Goal: Task Accomplishment & Management: Complete application form

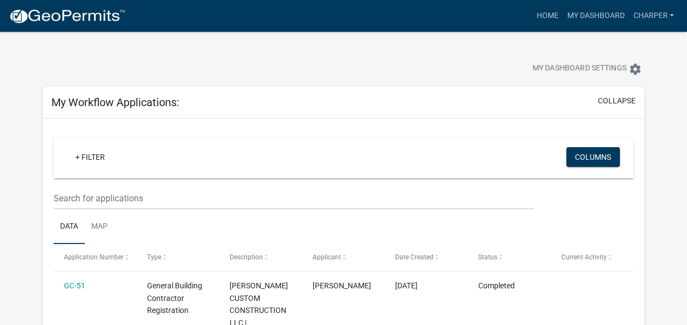
click at [93, 156] on link "+ Filter" at bounding box center [90, 157] width 47 height 20
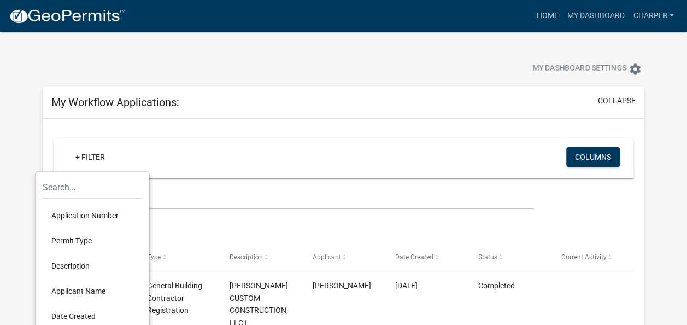
click at [240, 113] on div "My Workflow Applications: collapse" at bounding box center [344, 102] width 602 height 32
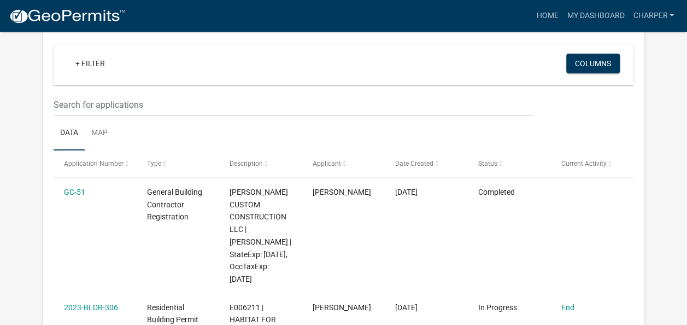
scroll to position [82, 0]
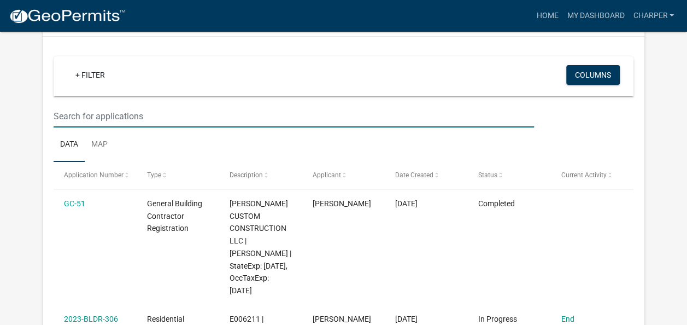
click at [104, 120] on input "text" at bounding box center [294, 116] width 480 height 22
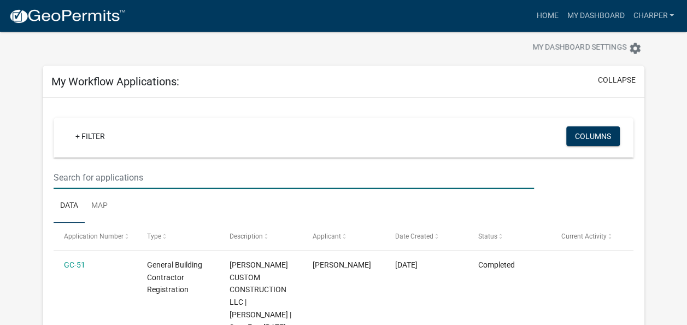
scroll to position [0, 0]
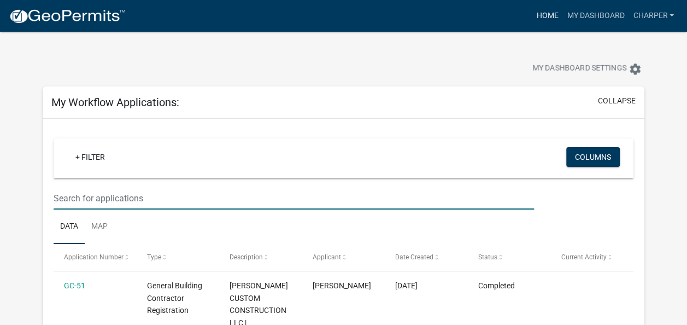
click at [544, 20] on link "Home" at bounding box center [547, 15] width 31 height 21
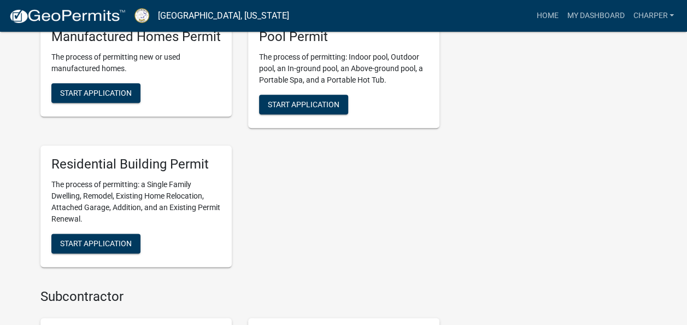
scroll to position [596, 0]
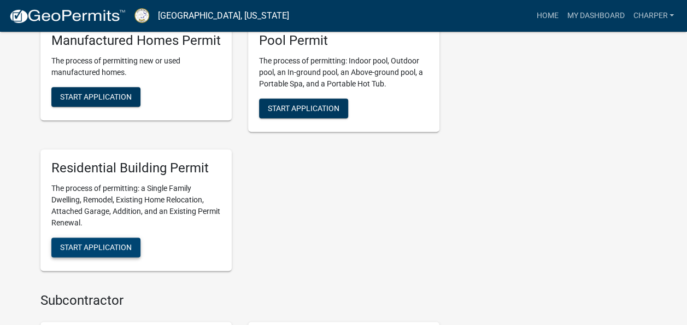
click at [109, 249] on span "Start Application" at bounding box center [96, 246] width 72 height 9
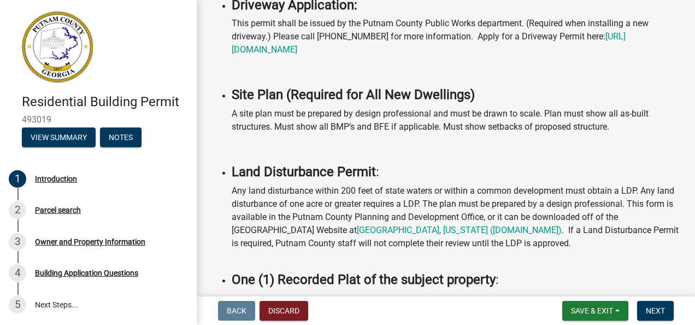
scroll to position [634, 0]
click at [663, 316] on button "Next" at bounding box center [655, 311] width 37 height 20
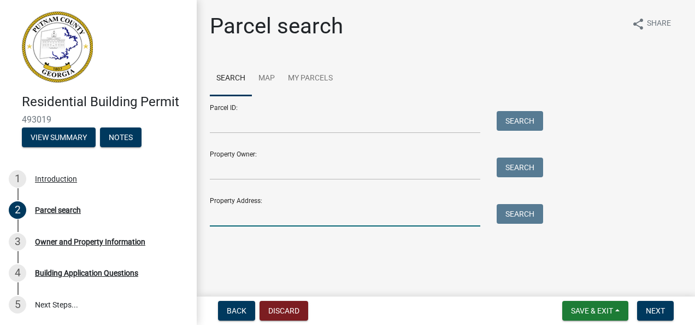
click at [224, 209] on input "Property Address:" at bounding box center [345, 215] width 270 height 22
type input "101 little river ct"
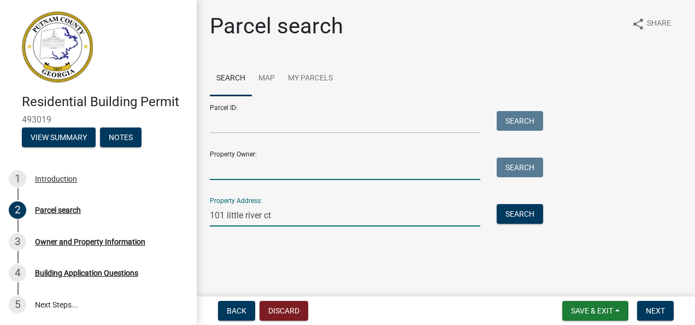
type input "HABITAT FOR HUMANITY OF [PERSON_NAME]"
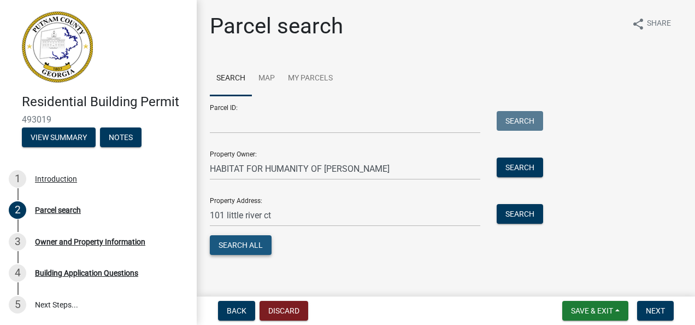
click at [246, 245] on button "Search All" at bounding box center [241, 245] width 62 height 20
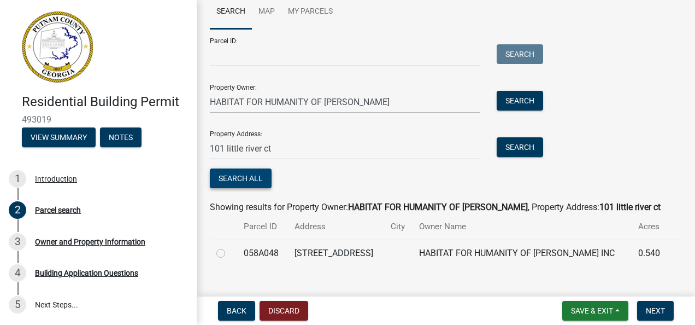
scroll to position [83, 0]
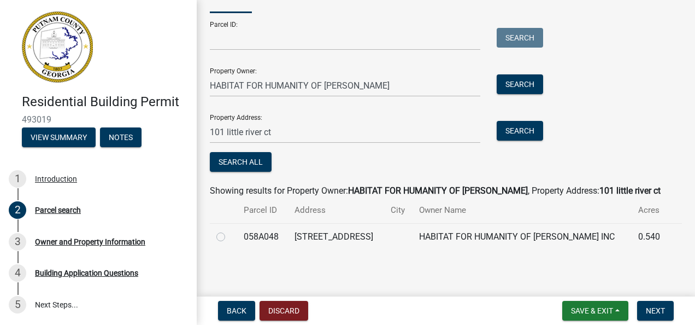
click at [229, 230] on label at bounding box center [229, 230] width 0 height 0
click at [229, 237] on input "radio" at bounding box center [232, 233] width 7 height 7
radio input "true"
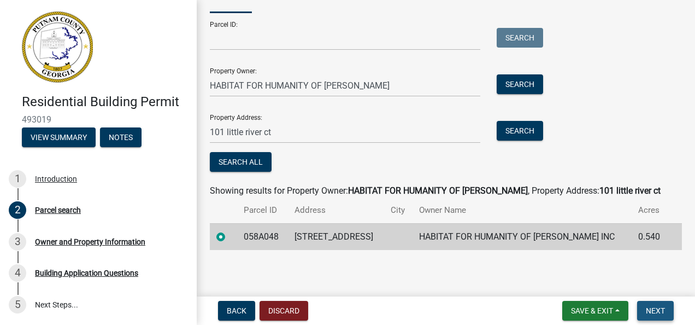
click at [649, 309] on span "Next" at bounding box center [655, 310] width 19 height 9
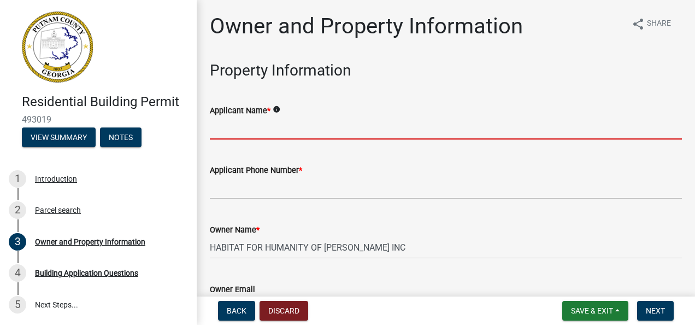
click at [246, 127] on input "Applicant Name *" at bounding box center [446, 128] width 472 height 22
type input "[PERSON_NAME]"
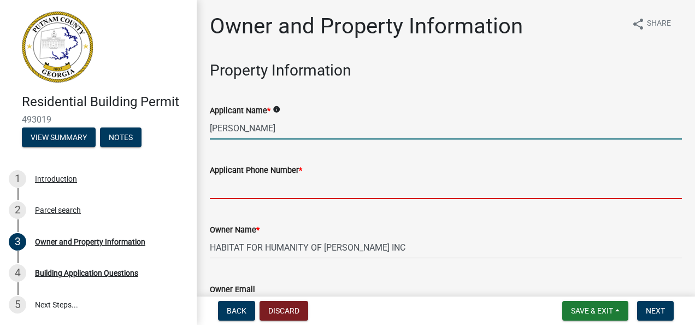
type input "7064731473"
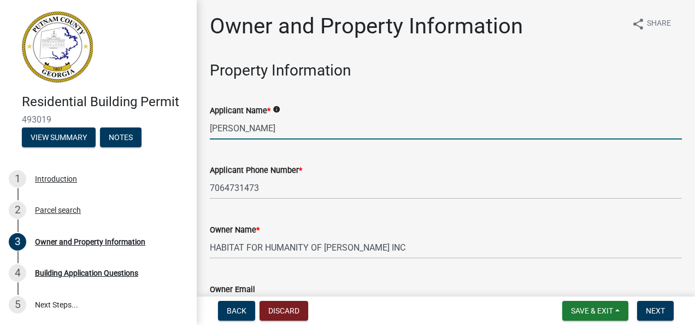
type input "[PERSON_NAME][EMAIL_ADDRESS][DOMAIN_NAME]"
type input "GREENSBORO"
type input "[STREET_ADDRESS]"
type input "GREENSBORO"
type input "[US_STATE]"
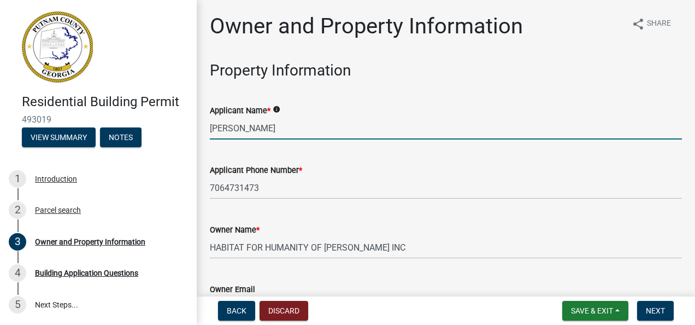
type input "30642"
type input "[PERSON_NAME] CUSTOM CONSTRUCTION LLC"
type input "7064731473"
type input "1410 oconee heights dr"
type input "GREENSBORO"
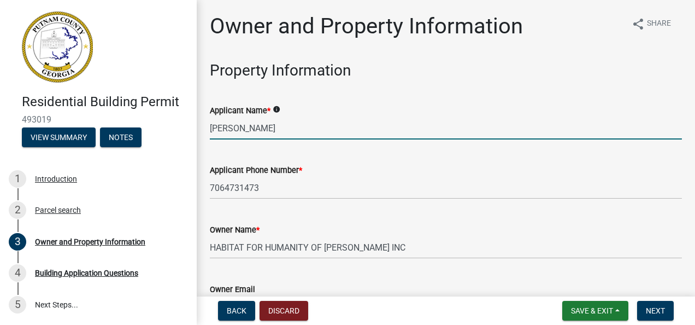
type input "[US_STATE]"
type input "30642"
type input "[PERSON_NAME][EMAIL_ADDRESS][DOMAIN_NAME]"
type input "RBI001823"
type input "[US_STATE]"
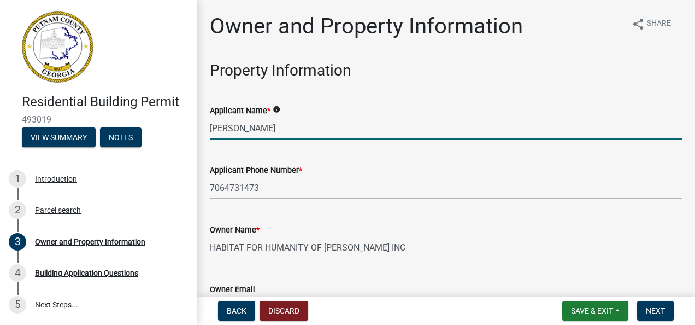
type input "[PERSON_NAME] CUSTOM CONSTRUCTION LLC"
type input "[DATE]"
type input "[PERSON_NAME]"
type input "7064731473"
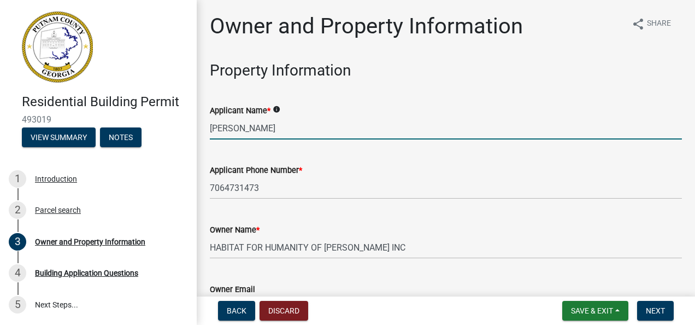
type input "100000"
select select "34fe85c2-5f76-4343-b6bb-8ca387e0bed7"
select select "83394b22-4a11-496c-8e5c-75ade2e72faf"
select select "34fe85c2-5f76-4343-b6bb-8ca387e0bed7"
select select "83394b22-4a11-496c-8e5c-75ade2e72faf"
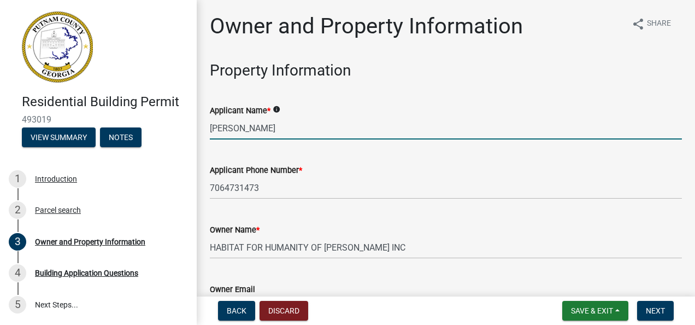
select select "10"
select select "2025"
select select "10"
select select "2025"
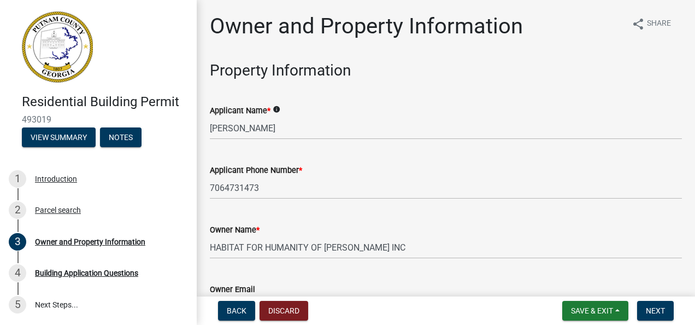
scroll to position [1338, 0]
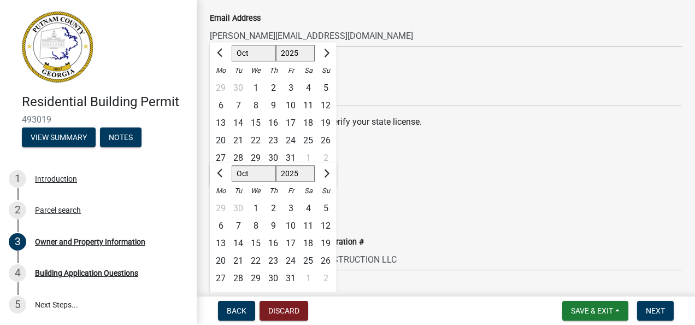
click at [442, 186] on div "State License Expiration Date" at bounding box center [446, 180] width 472 height 13
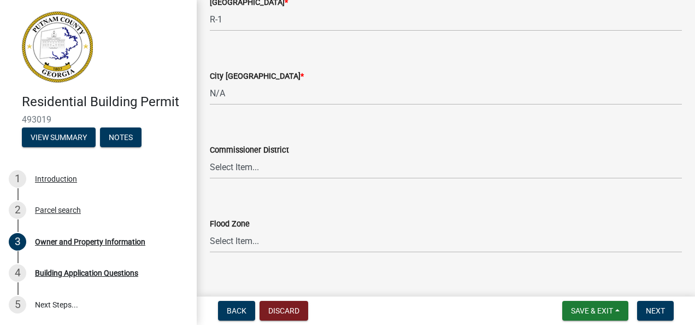
scroll to position [1963, 0]
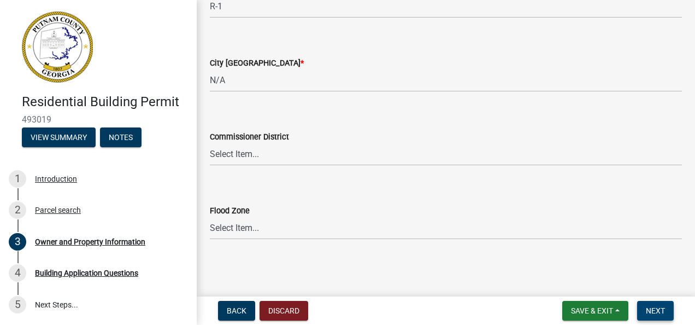
click at [655, 303] on button "Next" at bounding box center [655, 311] width 37 height 20
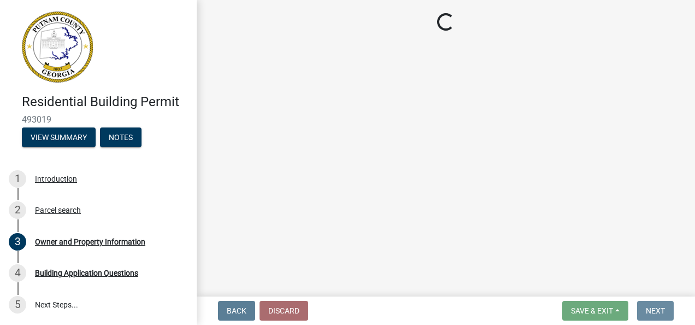
scroll to position [0, 0]
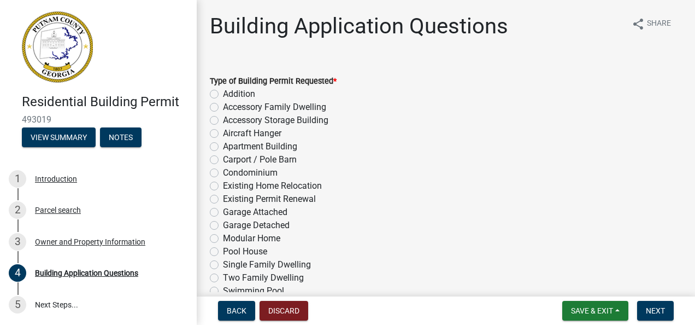
click at [223, 263] on label "Single Family Dwelling" at bounding box center [267, 264] width 88 height 13
click at [223, 263] on input "Single Family Dwelling" at bounding box center [226, 261] width 7 height 7
radio input "true"
click at [650, 310] on span "Next" at bounding box center [655, 310] width 19 height 9
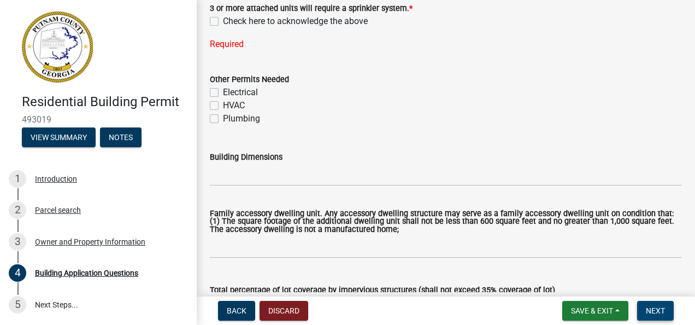
scroll to position [459, 0]
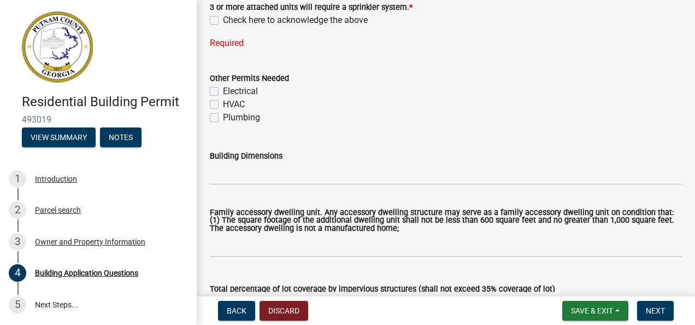
click at [223, 91] on label "Electrical" at bounding box center [240, 91] width 35 height 13
click at [223, 91] on input "Electrical" at bounding box center [226, 88] width 7 height 7
checkbox input "true"
checkbox input "false"
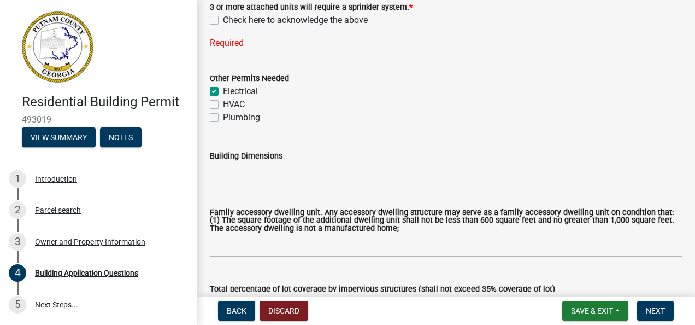
click at [223, 103] on label "HVAC" at bounding box center [234, 104] width 22 height 13
click at [223, 103] on input "HVAC" at bounding box center [226, 101] width 7 height 7
checkbox input "true"
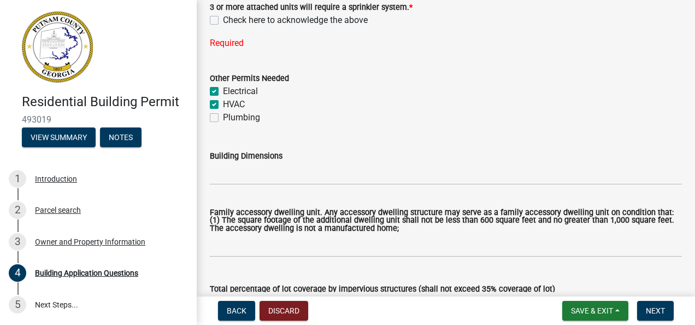
click at [223, 114] on label "Plumbing" at bounding box center [241, 117] width 37 height 13
click at [223, 114] on input "Plumbing" at bounding box center [226, 114] width 7 height 7
checkbox input "true"
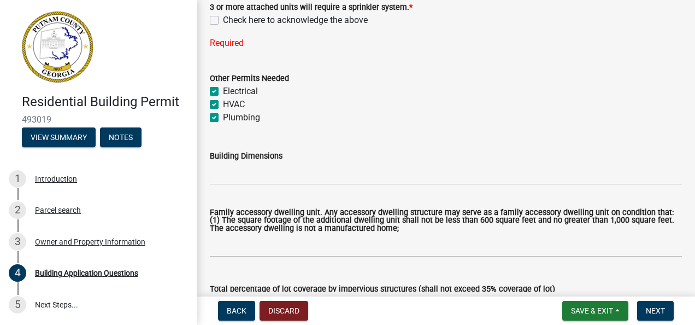
checkbox input "true"
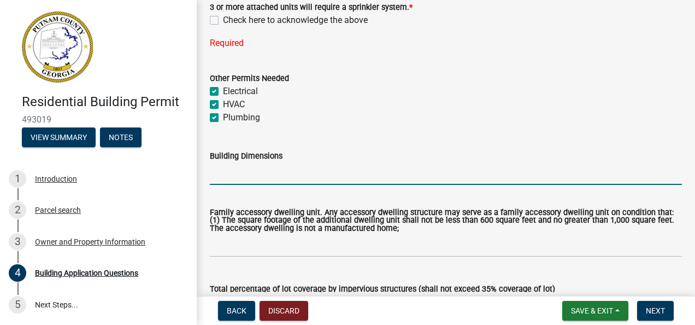
click at [227, 168] on input "Building Dimensions" at bounding box center [446, 173] width 472 height 22
type input "46'X38'"
type input "0"
type input "25"
type input "1288"
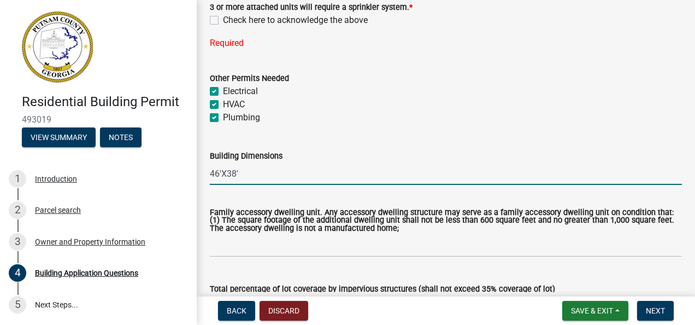
type input "0"
type input "172"
type input "4"
type input "2"
type input "0"
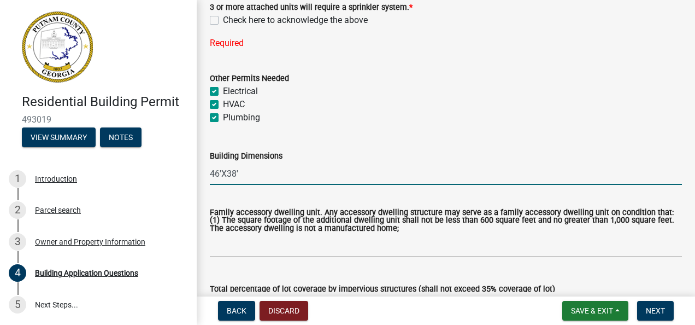
type input "0"
type input "1"
type input "9"
type input "1"
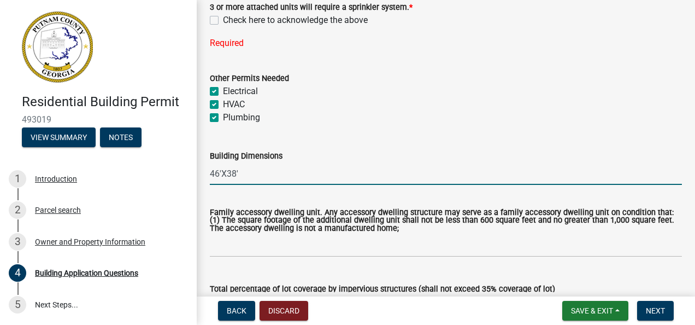
type input "15"
type input "52"
type input "59"
type input "0"
type input "65"
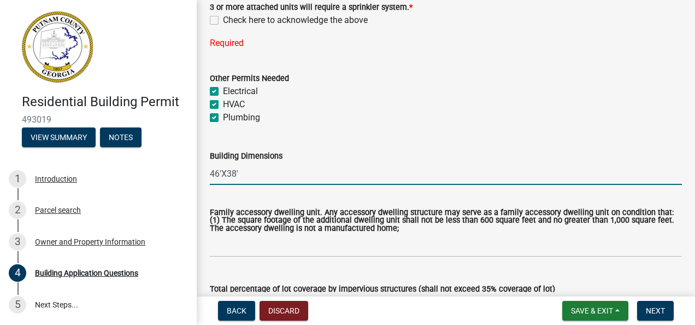
type input "6"
type input "0"
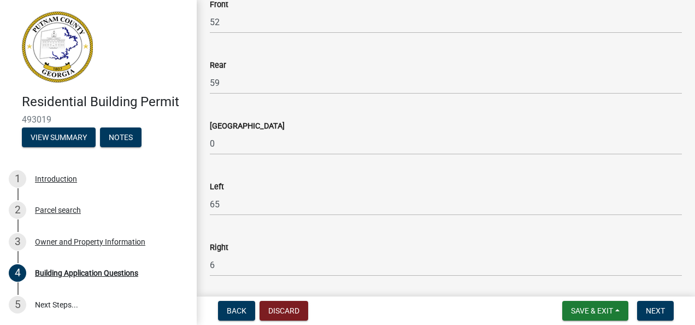
scroll to position [1660, 0]
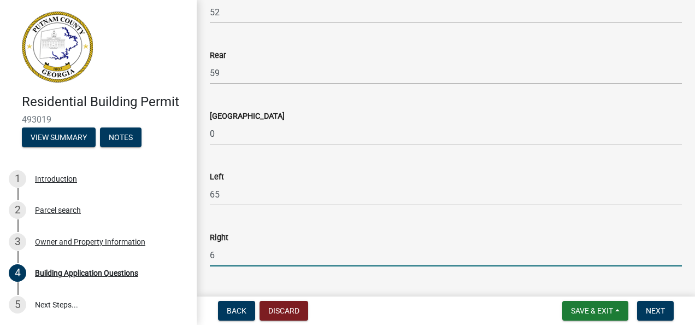
click at [222, 257] on input "6" at bounding box center [446, 255] width 472 height 22
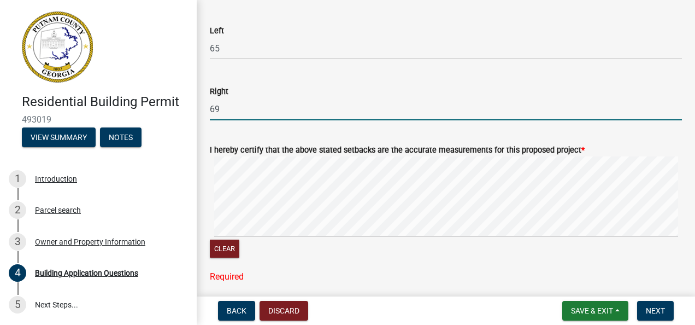
scroll to position [1828, 0]
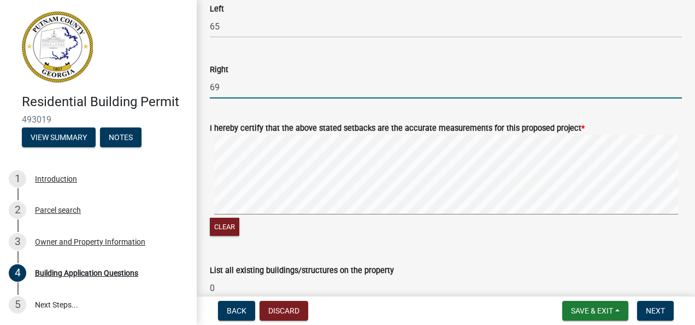
type input "69"
click at [228, 226] on button "Clear" at bounding box center [225, 226] width 30 height 18
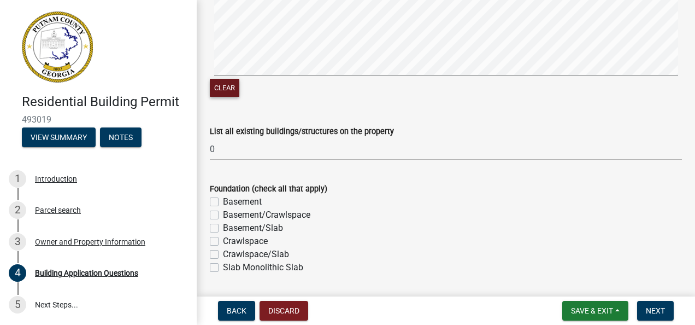
scroll to position [1967, 0]
click at [228, 226] on label "Basement/Slab" at bounding box center [253, 227] width 60 height 13
click at [228, 226] on input "Basement/Slab" at bounding box center [226, 224] width 7 height 7
checkbox input "true"
checkbox input "false"
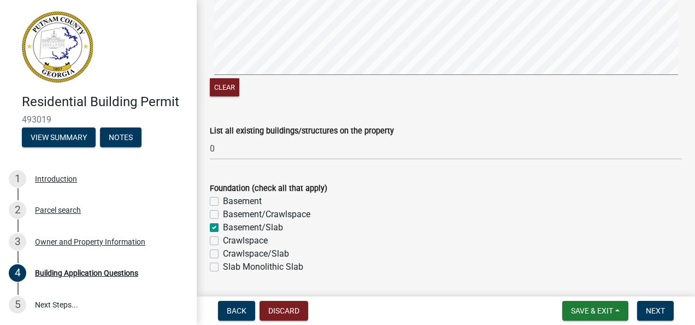
checkbox input "false"
checkbox input "true"
checkbox input "false"
click at [223, 269] on label "Slab Monolithic Slab" at bounding box center [263, 266] width 80 height 13
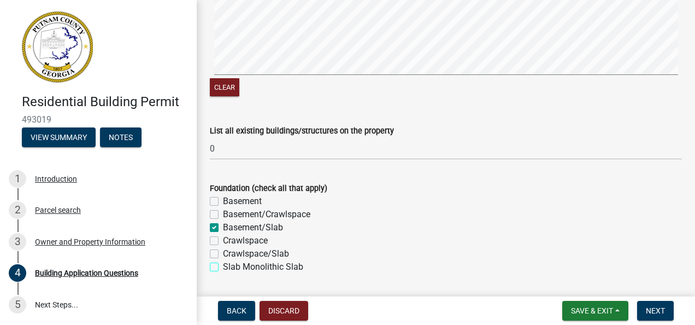
click at [223, 267] on input "Slab Monolithic Slab" at bounding box center [226, 263] width 7 height 7
checkbox input "true"
checkbox input "false"
checkbox input "true"
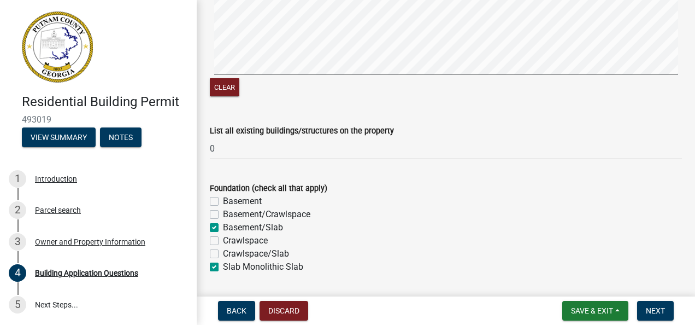
checkbox input "false"
checkbox input "true"
click at [223, 223] on label "Basement/Slab" at bounding box center [253, 227] width 60 height 13
click at [223, 223] on input "Basement/Slab" at bounding box center [226, 224] width 7 height 7
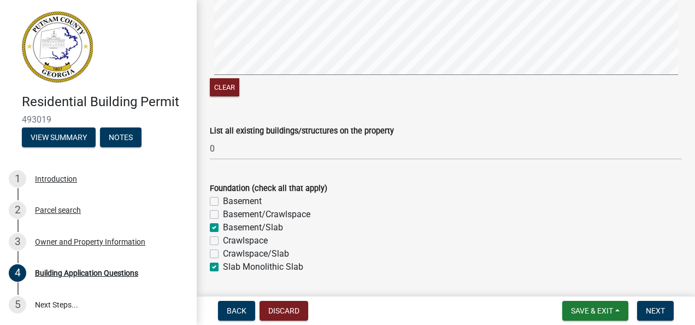
checkbox input "false"
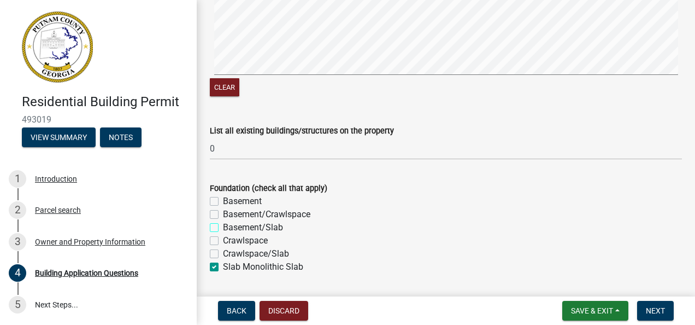
checkbox input "false"
checkbox input "true"
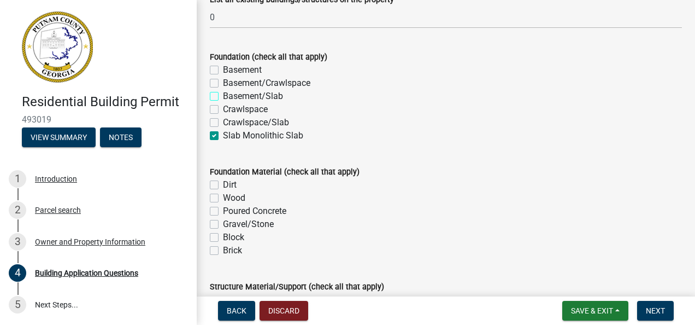
scroll to position [2114, 0]
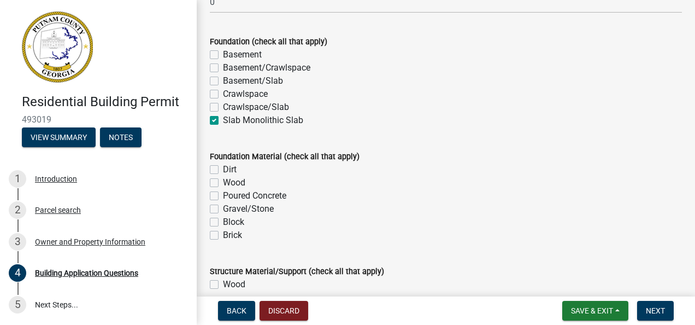
click at [223, 196] on label "Poured Concrete" at bounding box center [254, 195] width 63 height 13
click at [223, 196] on input "Poured Concrete" at bounding box center [226, 192] width 7 height 7
checkbox input "true"
checkbox input "false"
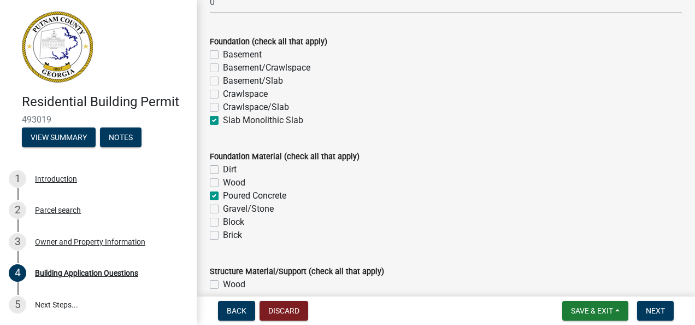
checkbox input "true"
checkbox input "false"
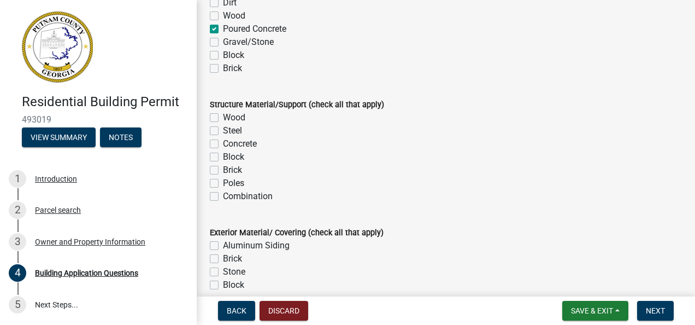
scroll to position [2288, 0]
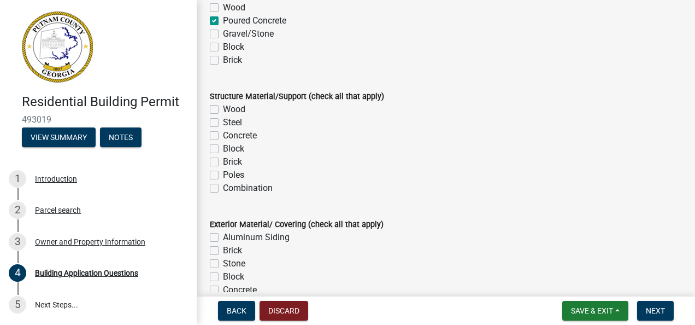
click at [223, 109] on label "Wood" at bounding box center [234, 109] width 22 height 13
click at [223, 109] on input "Wood" at bounding box center [226, 106] width 7 height 7
checkbox input "true"
checkbox input "false"
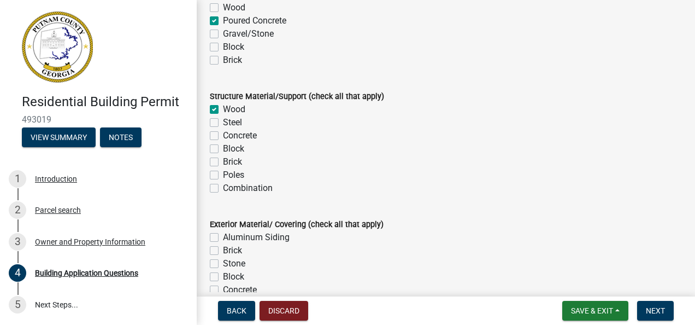
checkbox input "false"
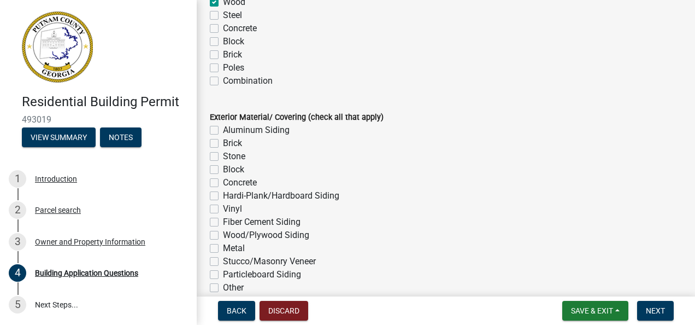
scroll to position [2402, 0]
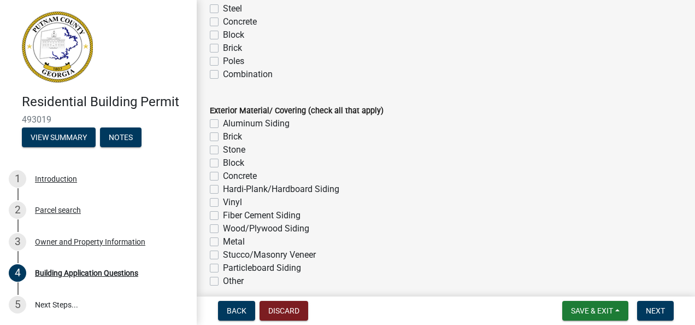
click at [223, 200] on label "Vinyl" at bounding box center [232, 202] width 19 height 13
click at [223, 200] on input "Vinyl" at bounding box center [226, 199] width 7 height 7
checkbox input "true"
checkbox input "false"
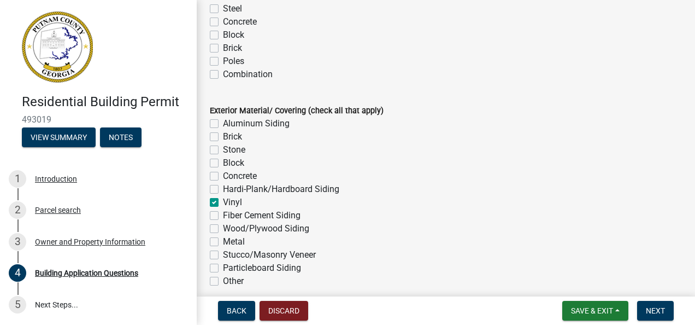
checkbox input "false"
checkbox input "true"
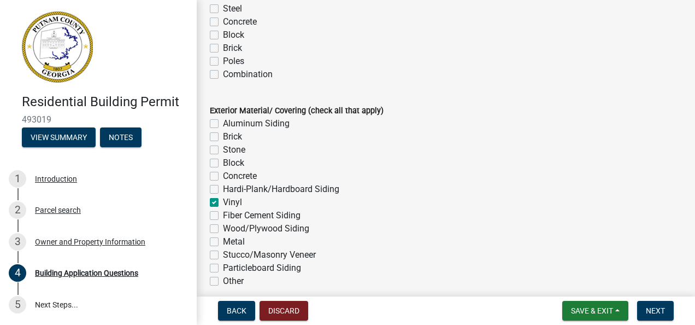
checkbox input "false"
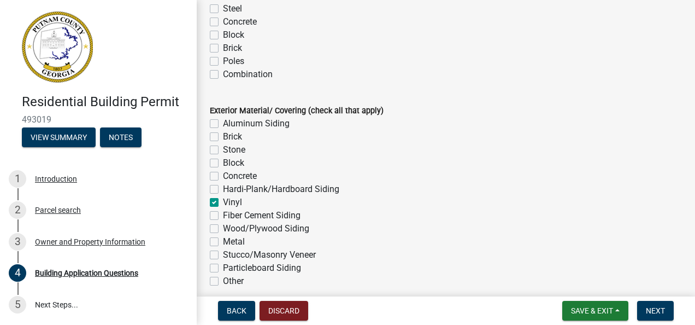
checkbox input "false"
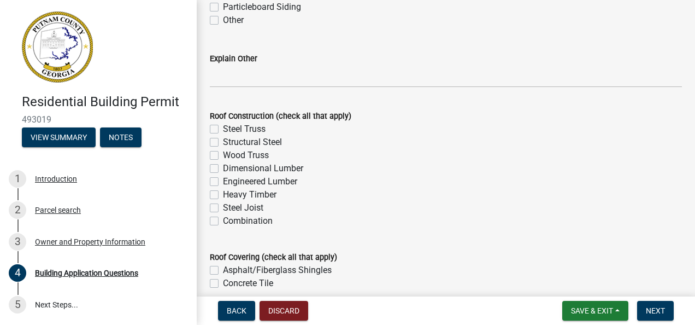
scroll to position [2663, 0]
click at [225, 169] on label "Dimensional Lumber" at bounding box center [263, 167] width 80 height 13
click at [225, 168] on input "Dimensional Lumber" at bounding box center [226, 164] width 7 height 7
checkbox input "true"
checkbox input "false"
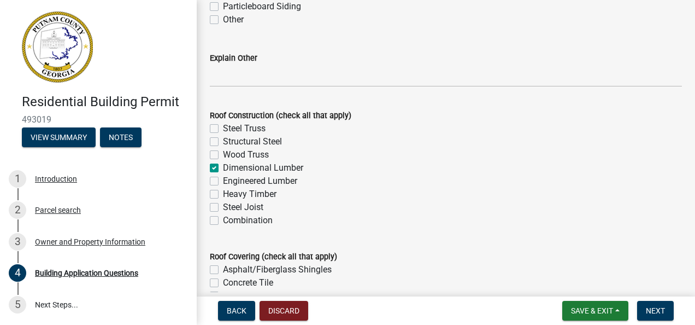
checkbox input "false"
checkbox input "true"
checkbox input "false"
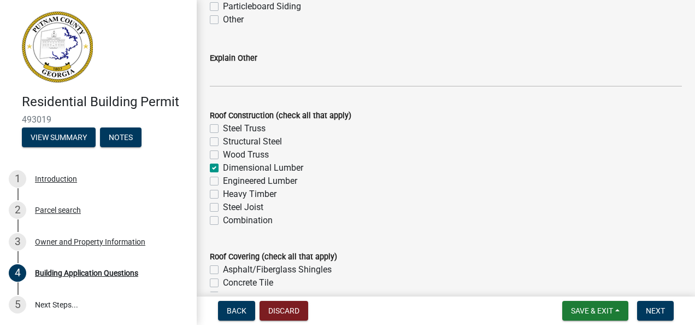
checkbox input "false"
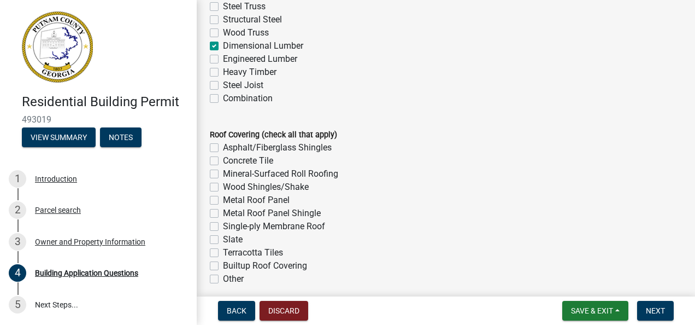
scroll to position [2787, 0]
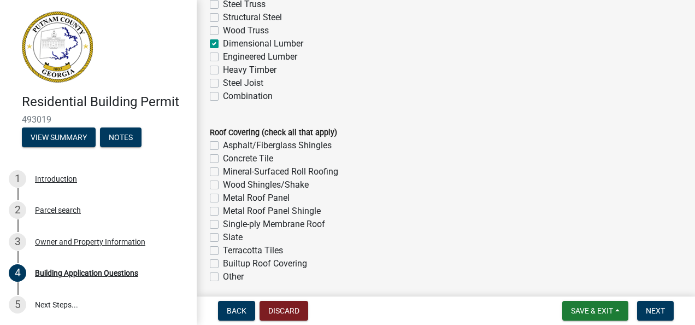
click at [223, 144] on label "Asphalt/Fiberglass Shingles" at bounding box center [277, 145] width 109 height 13
click at [223, 144] on input "Asphalt/Fiberglass Shingles" at bounding box center [226, 142] width 7 height 7
checkbox input "true"
checkbox input "false"
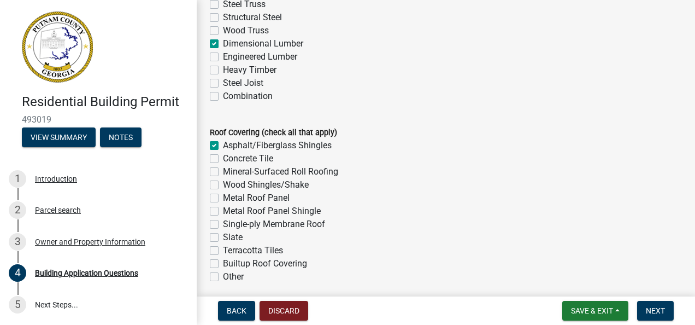
checkbox input "false"
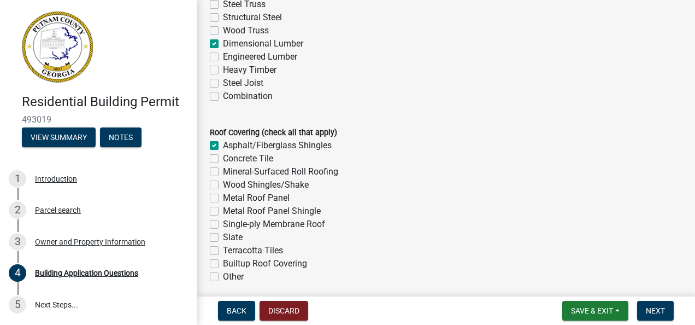
checkbox input "false"
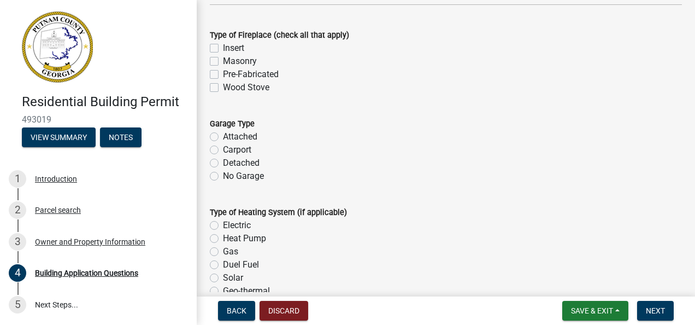
scroll to position [3255, 0]
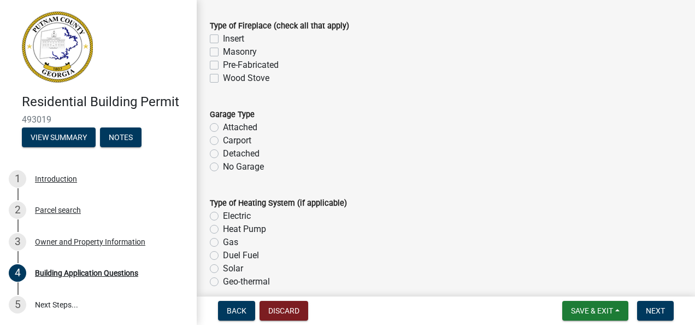
click at [224, 167] on label "No Garage" at bounding box center [243, 166] width 41 height 13
click at [224, 167] on input "No Garage" at bounding box center [226, 163] width 7 height 7
radio input "true"
click at [223, 230] on label "Heat Pump" at bounding box center [244, 228] width 43 height 13
click at [223, 229] on input "Heat Pump" at bounding box center [226, 225] width 7 height 7
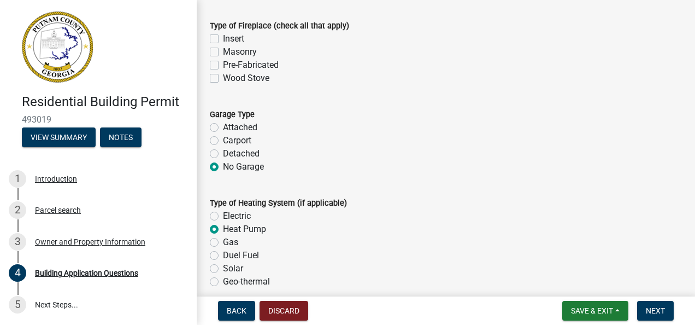
radio input "true"
click at [223, 236] on input "Gas" at bounding box center [226, 239] width 7 height 7
radio input "true"
click at [223, 249] on input "Duel Fuel" at bounding box center [226, 252] width 7 height 7
radio input "true"
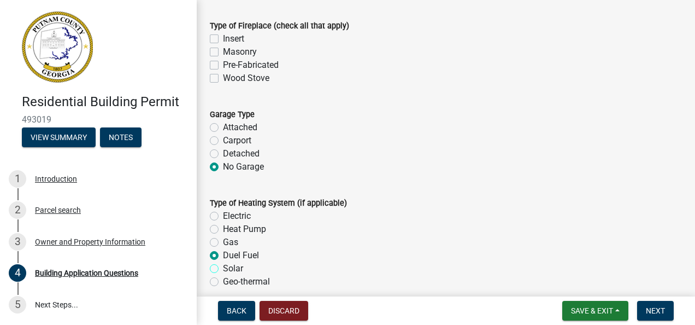
click at [223, 262] on input "Solar" at bounding box center [226, 265] width 7 height 7
radio input "true"
click at [223, 275] on input "Geo-thermal" at bounding box center [226, 278] width 7 height 7
radio input "true"
click at [223, 262] on input "Solar" at bounding box center [226, 265] width 7 height 7
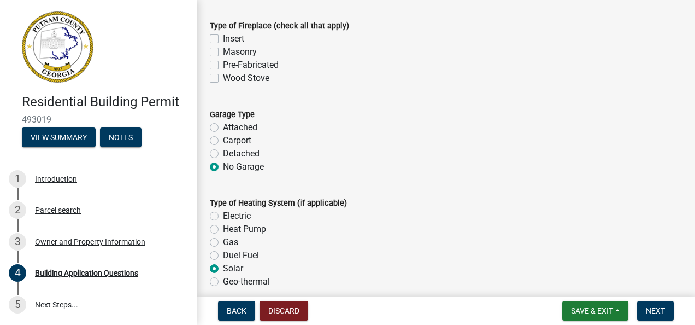
radio input "true"
click at [223, 249] on input "Duel Fuel" at bounding box center [226, 252] width 7 height 7
radio input "true"
click at [223, 236] on input "Gas" at bounding box center [226, 239] width 7 height 7
radio input "true"
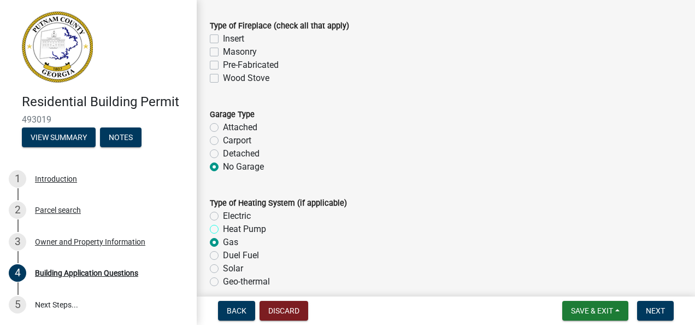
click at [223, 222] on input "Heat Pump" at bounding box center [226, 225] width 7 height 7
radio input "true"
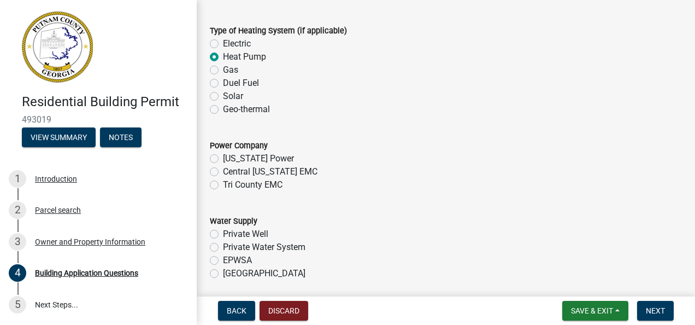
scroll to position [3430, 0]
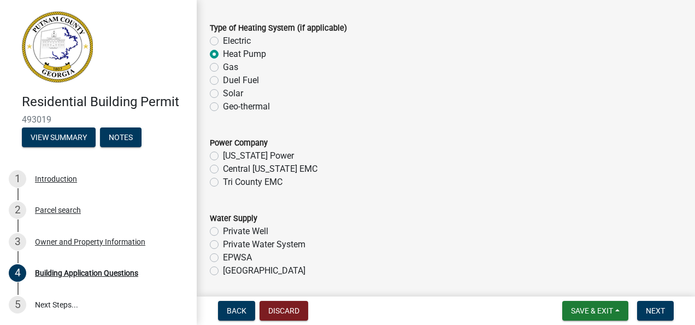
click at [223, 258] on label "EPWSA" at bounding box center [237, 257] width 29 height 13
click at [223, 258] on input "EPWSA" at bounding box center [226, 254] width 7 height 7
radio input "true"
click at [223, 264] on input "[GEOGRAPHIC_DATA]" at bounding box center [226, 267] width 7 height 7
radio input "true"
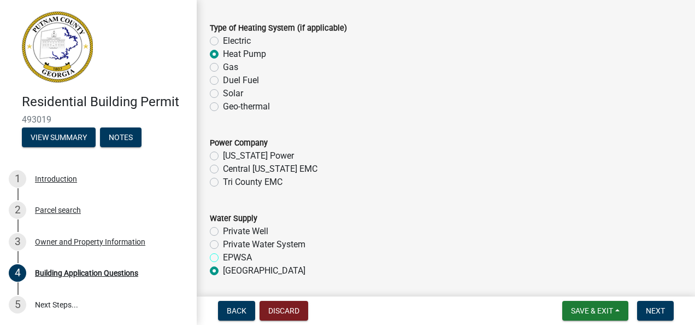
click at [223, 251] on input "EPWSA" at bounding box center [226, 254] width 7 height 7
radio input "true"
click at [223, 238] on input "Private Water System" at bounding box center [226, 241] width 7 height 7
radio input "true"
click at [223, 251] on input "EPWSA" at bounding box center [226, 254] width 7 height 7
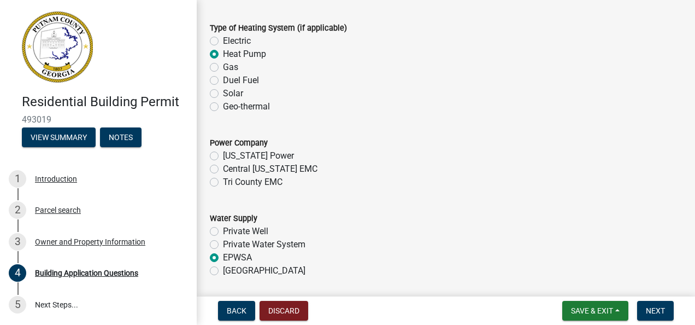
radio input "true"
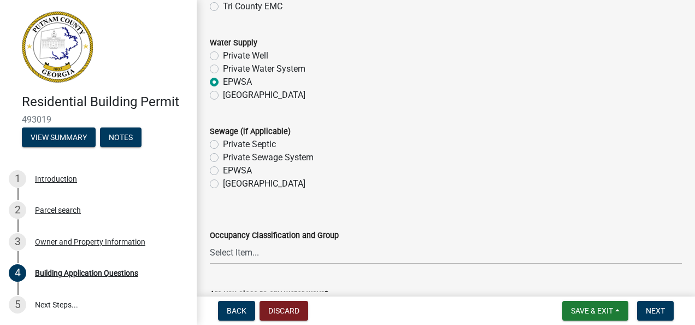
scroll to position [3627, 0]
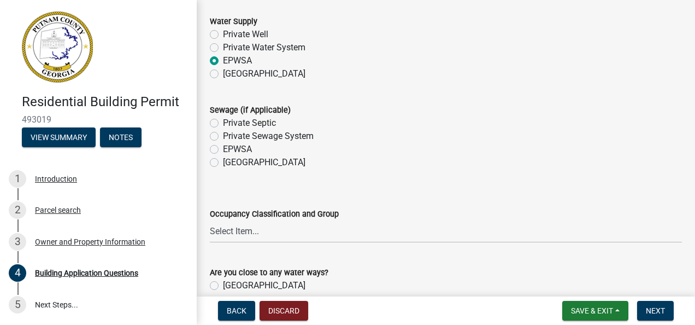
click at [223, 119] on label "Private Septic" at bounding box center [249, 122] width 53 height 13
click at [223, 119] on input "Private Septic" at bounding box center [226, 119] width 7 height 7
radio input "true"
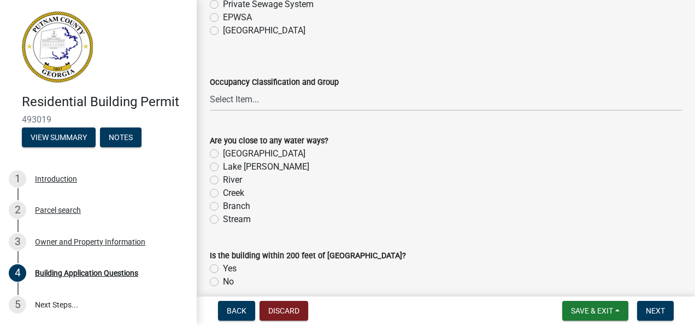
scroll to position [3765, 0]
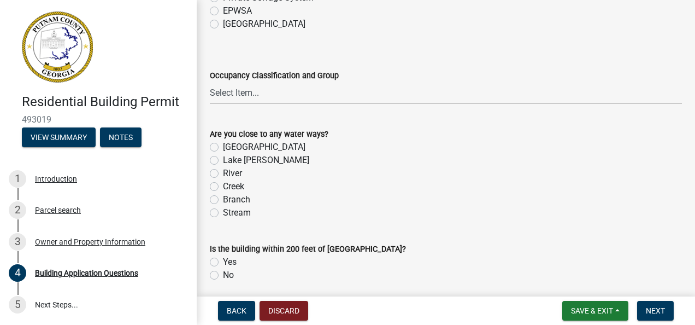
click at [223, 274] on label "No" at bounding box center [228, 274] width 11 height 13
click at [223, 274] on input "No" at bounding box center [226, 271] width 7 height 7
radio input "true"
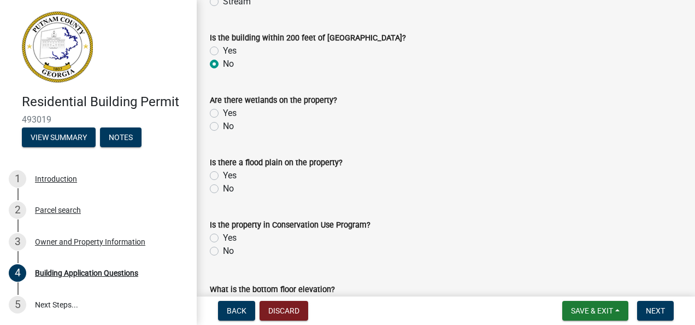
scroll to position [3983, 0]
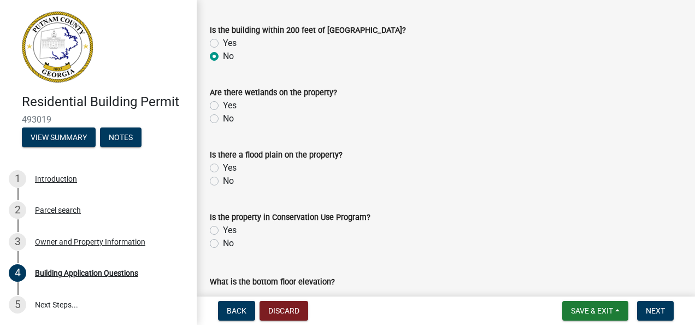
click at [223, 120] on label "No" at bounding box center [228, 118] width 11 height 13
click at [223, 119] on input "No" at bounding box center [226, 115] width 7 height 7
radio input "true"
click at [223, 182] on label "No" at bounding box center [228, 180] width 11 height 13
click at [223, 181] on input "No" at bounding box center [226, 177] width 7 height 7
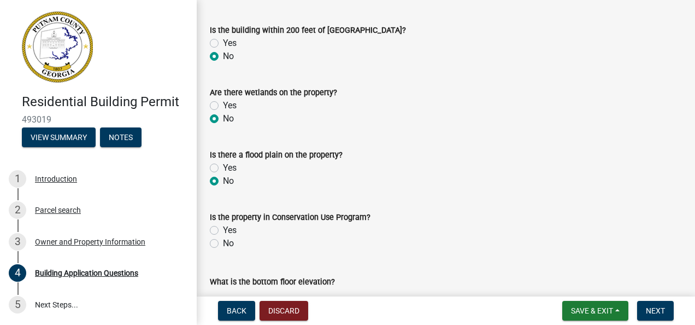
radio input "true"
click at [223, 242] on label "No" at bounding box center [228, 243] width 11 height 13
click at [223, 242] on input "No" at bounding box center [226, 240] width 7 height 7
radio input "true"
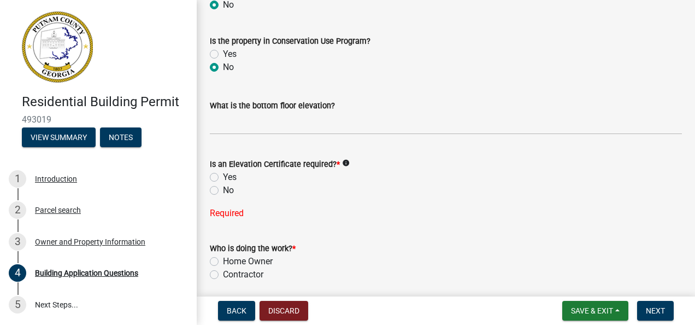
scroll to position [4180, 0]
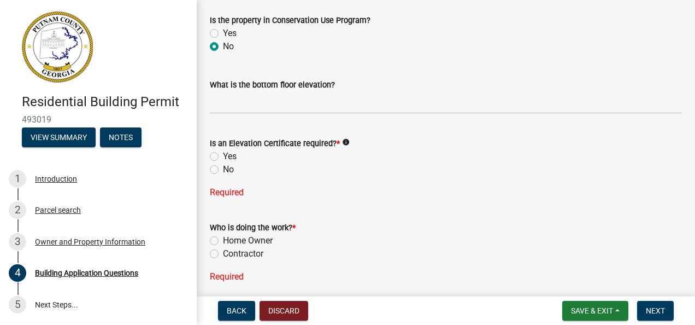
click at [223, 168] on label "No" at bounding box center [228, 169] width 11 height 13
click at [223, 168] on input "No" at bounding box center [226, 166] width 7 height 7
radio input "true"
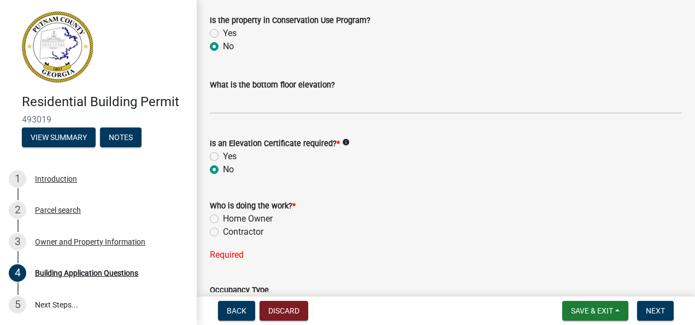
click at [223, 232] on label "Contractor" at bounding box center [243, 231] width 40 height 13
click at [223, 232] on input "Contractor" at bounding box center [226, 228] width 7 height 7
radio input "true"
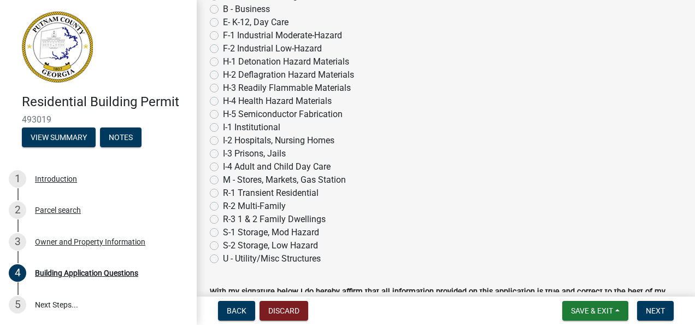
scroll to position [4518, 0]
click at [223, 195] on label "R-1 Transient Residential" at bounding box center [271, 191] width 96 height 13
click at [223, 192] on input "R-1 Transient Residential" at bounding box center [226, 188] width 7 height 7
radio input "true"
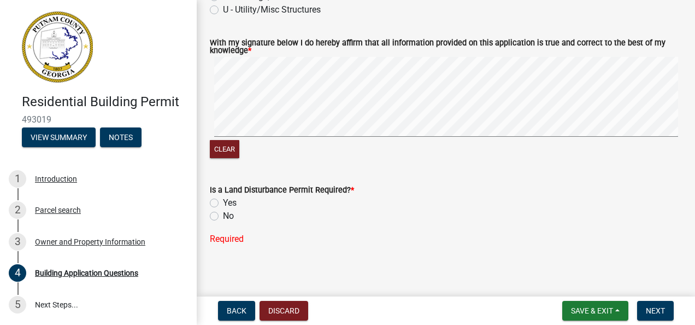
scroll to position [4771, 0]
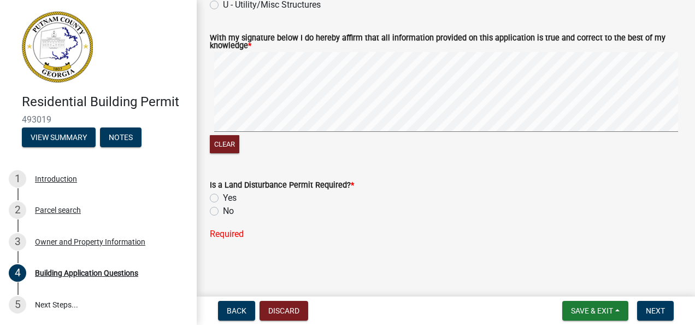
click at [223, 214] on label "No" at bounding box center [228, 210] width 11 height 13
click at [223, 211] on input "No" at bounding box center [226, 207] width 7 height 7
radio input "true"
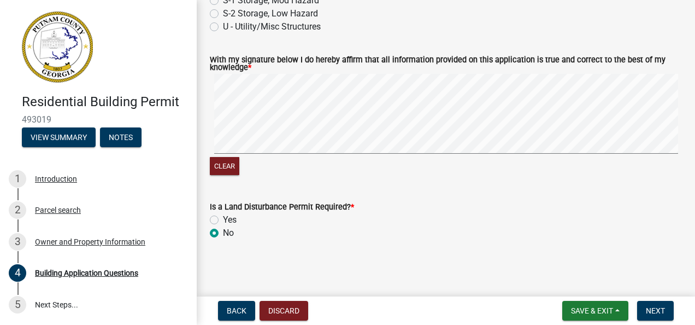
scroll to position [4749, 0]
click at [654, 304] on button "Next" at bounding box center [655, 311] width 37 height 20
click at [649, 316] on button "Next" at bounding box center [655, 311] width 37 height 20
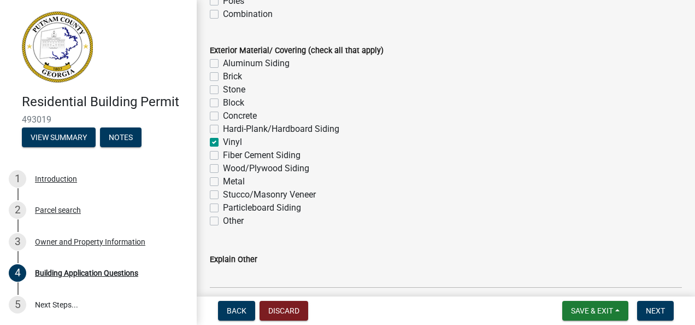
click at [643, 177] on div "Metal" at bounding box center [446, 181] width 472 height 13
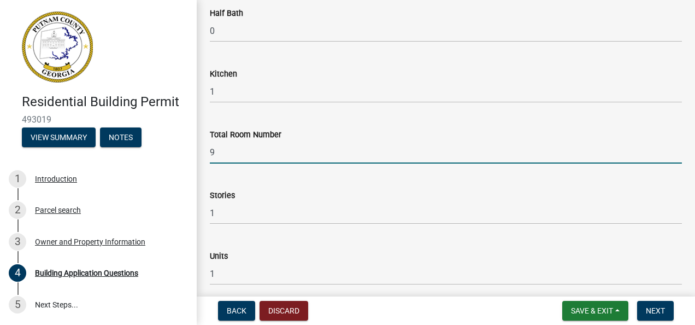
click at [649, 155] on input "9" at bounding box center [446, 152] width 472 height 22
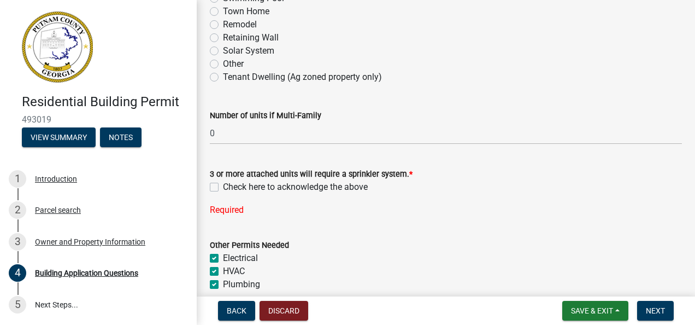
scroll to position [291, 0]
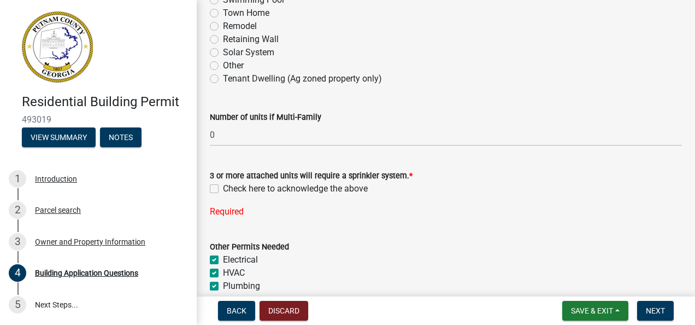
click at [223, 187] on label "Check here to acknowledge the above" at bounding box center [295, 188] width 145 height 13
click at [223, 187] on input "Check here to acknowledge the above" at bounding box center [226, 185] width 7 height 7
checkbox input "true"
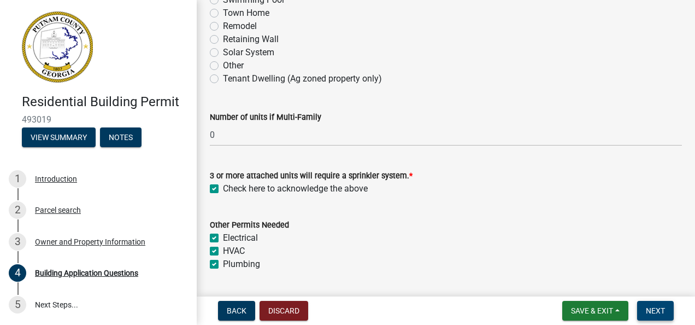
click at [655, 312] on span "Next" at bounding box center [655, 310] width 19 height 9
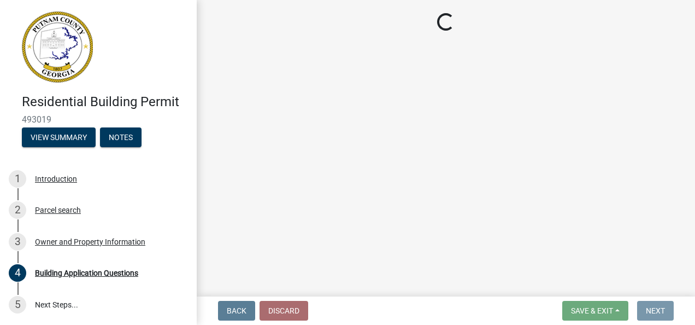
scroll to position [0, 0]
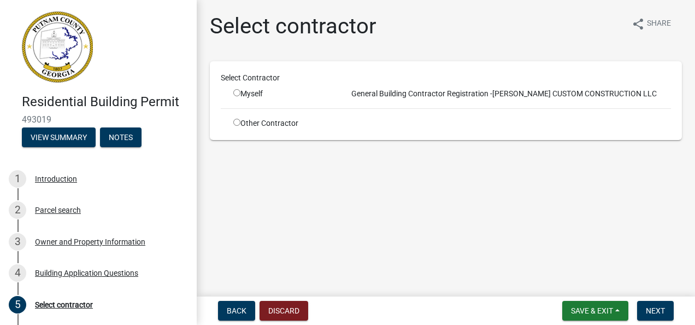
click at [233, 94] on input "radio" at bounding box center [236, 92] width 7 height 7
radio input "true"
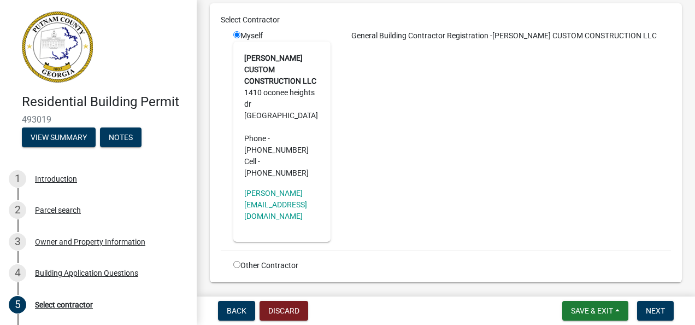
scroll to position [58, 0]
click at [289, 74] on address "[PERSON_NAME] CUSTOM CONSTRUCTION LLC [STREET_ADDRESS] Phone - [PHONE_NUMBER] C…" at bounding box center [281, 115] width 75 height 126
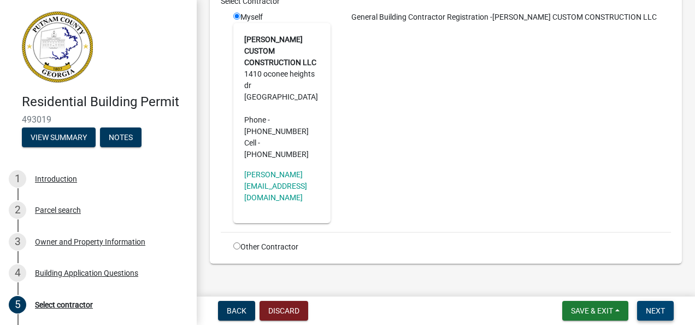
click at [658, 316] on button "Next" at bounding box center [655, 311] width 37 height 20
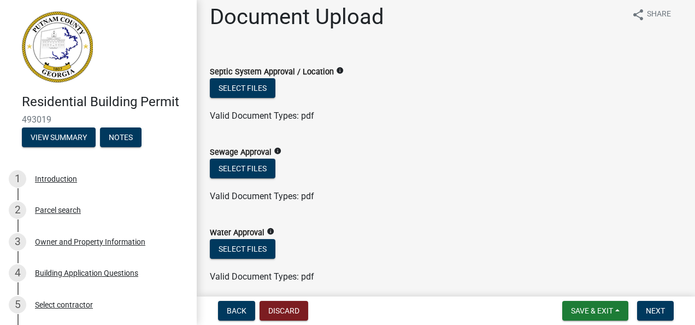
scroll to position [4, 0]
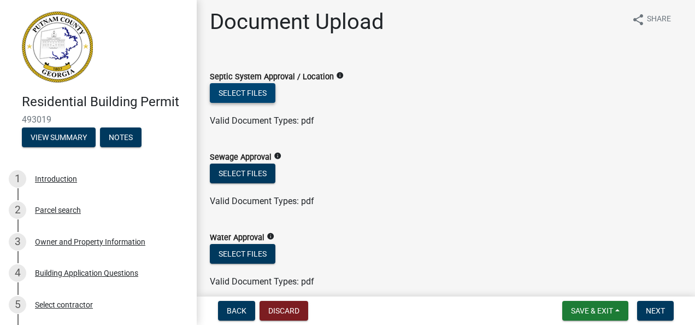
click at [249, 95] on button "Select files" at bounding box center [243, 93] width 66 height 20
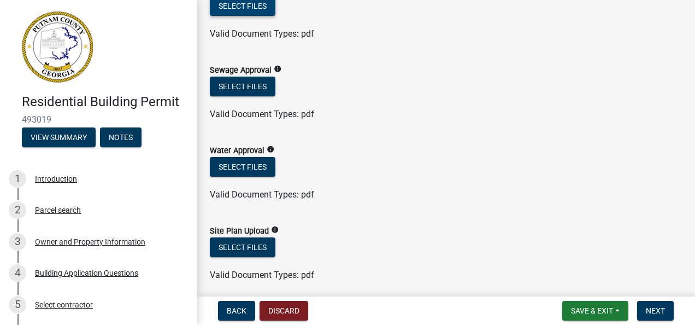
scroll to position [92, 0]
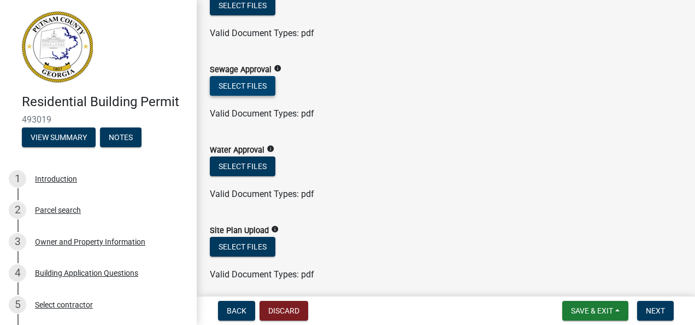
click at [247, 86] on button "Select files" at bounding box center [243, 86] width 66 height 20
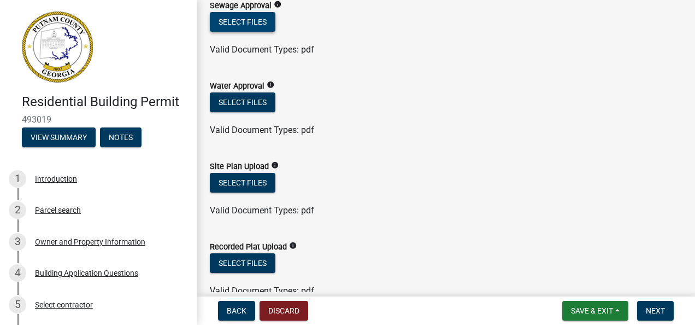
scroll to position [158, 0]
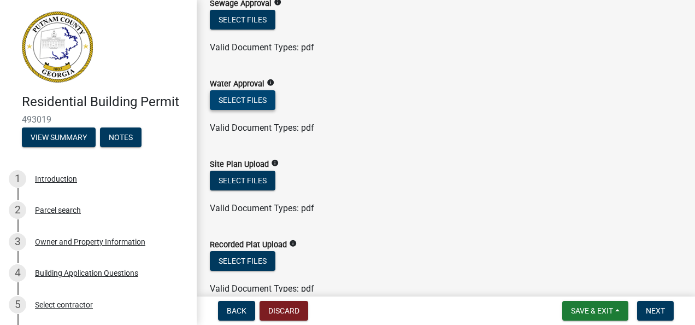
click at [258, 98] on button "Select files" at bounding box center [243, 100] width 66 height 20
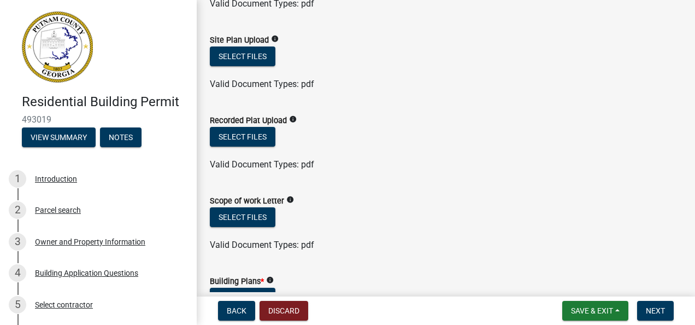
scroll to position [282, 0]
click at [263, 57] on button "Select files" at bounding box center [243, 56] width 66 height 20
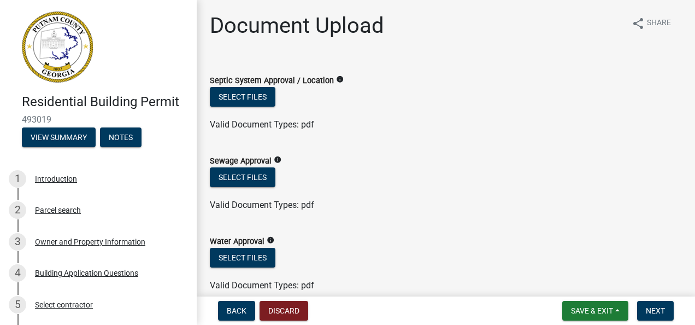
scroll to position [0, 0]
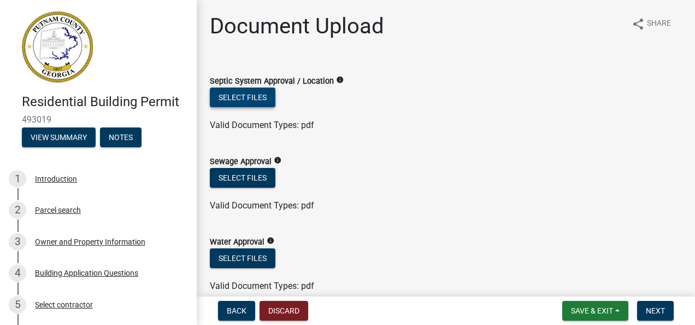
click at [248, 101] on button "Select files" at bounding box center [243, 97] width 66 height 20
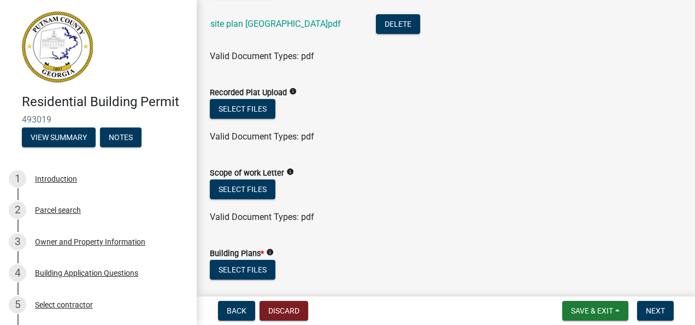
scroll to position [390, 0]
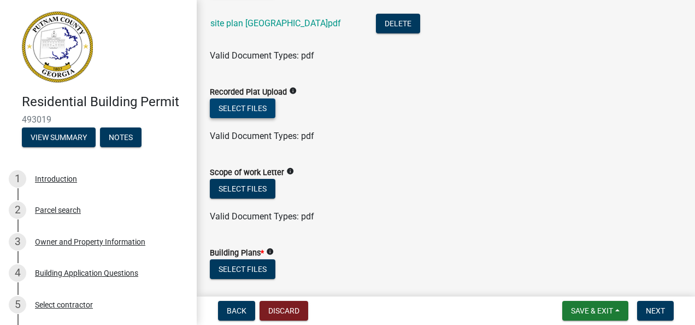
click at [258, 108] on button "Select files" at bounding box center [243, 108] width 66 height 20
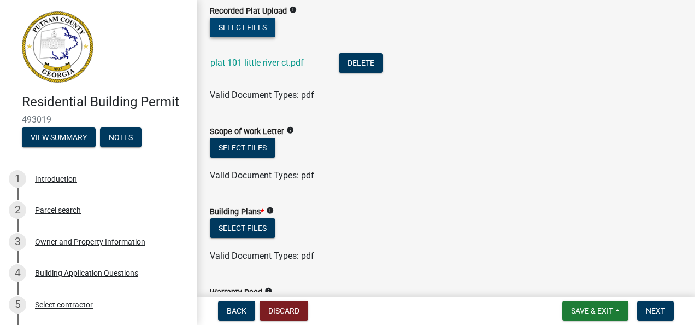
scroll to position [466, 0]
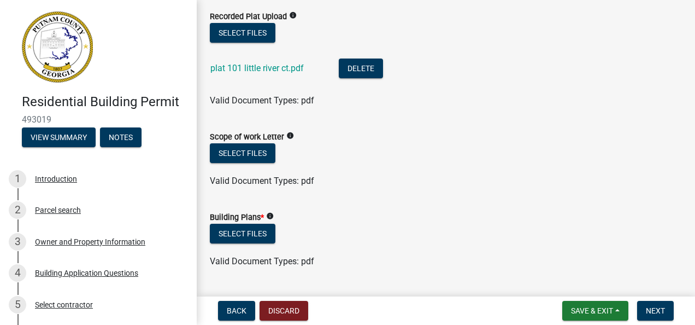
click at [286, 136] on icon "info" at bounding box center [290, 136] width 8 height 8
click at [286, 138] on icon "info" at bounding box center [290, 136] width 8 height 8
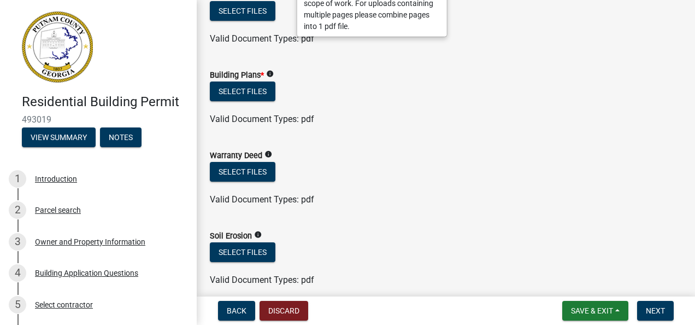
scroll to position [608, 0]
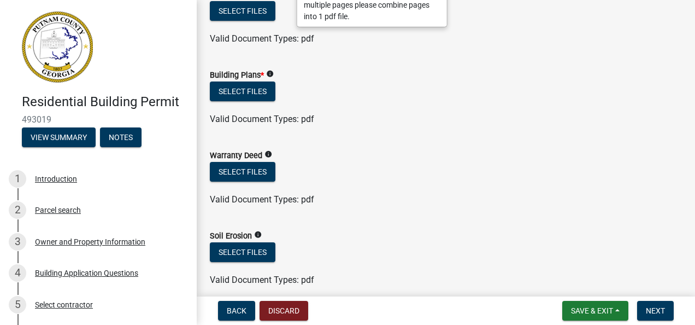
click at [268, 154] on icon "info" at bounding box center [268, 154] width 8 height 8
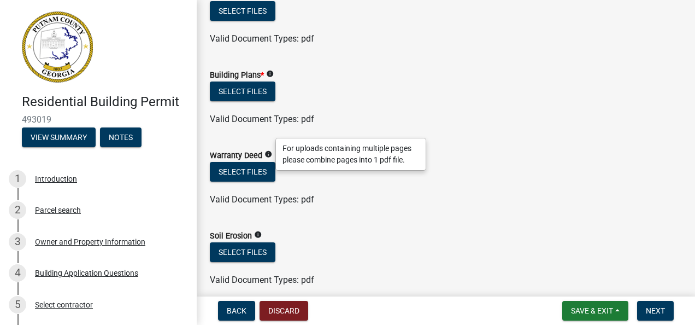
click at [510, 257] on div "Select files" at bounding box center [446, 253] width 472 height 22
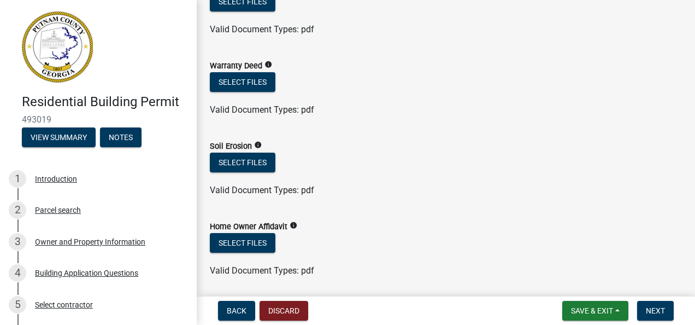
scroll to position [692, 0]
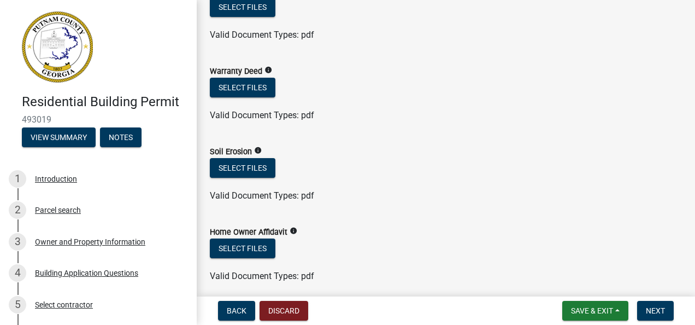
click at [292, 233] on icon "info" at bounding box center [294, 231] width 8 height 8
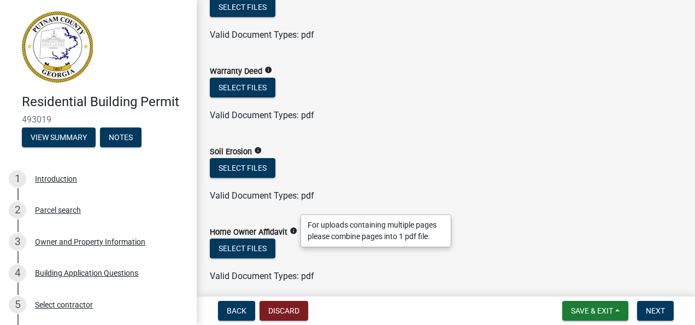
click at [469, 160] on div "Select files" at bounding box center [446, 169] width 472 height 22
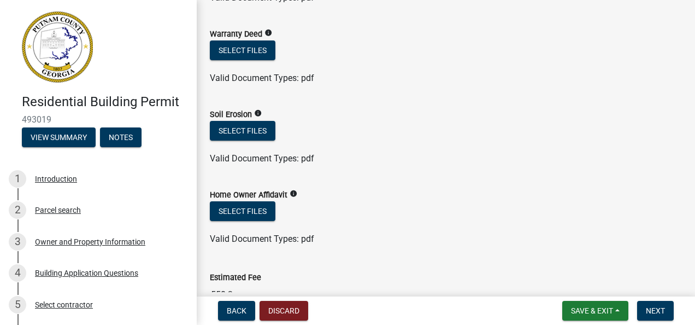
scroll to position [732, 0]
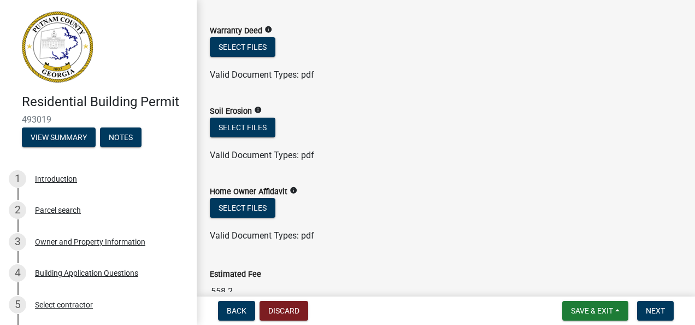
click at [294, 190] on icon "info" at bounding box center [294, 190] width 8 height 8
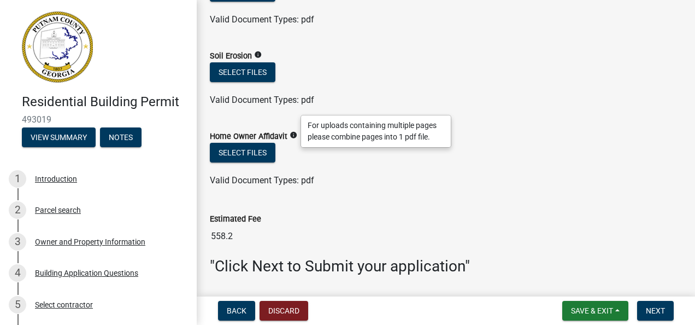
scroll to position [792, 0]
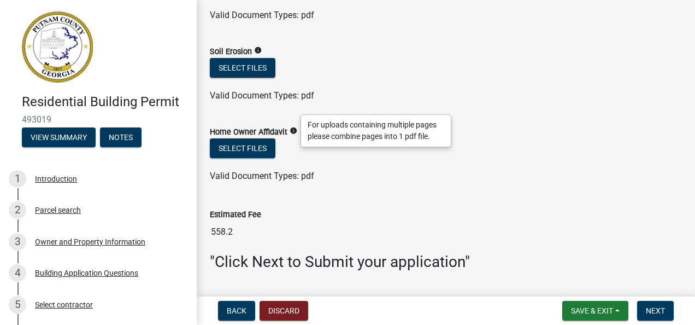
click at [421, 209] on div "Estimated Fee" at bounding box center [446, 214] width 472 height 13
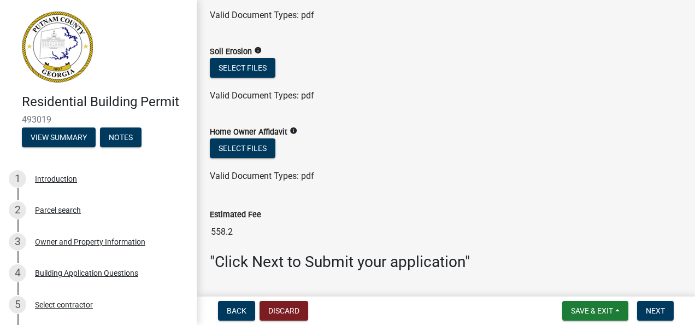
click at [293, 128] on icon "info" at bounding box center [294, 131] width 8 height 8
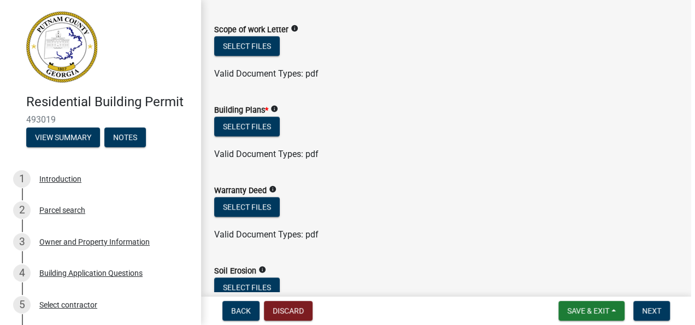
scroll to position [579, 0]
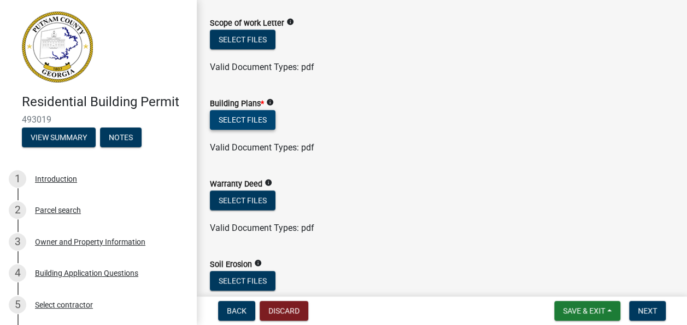
click at [246, 122] on button "Select files" at bounding box center [243, 120] width 66 height 20
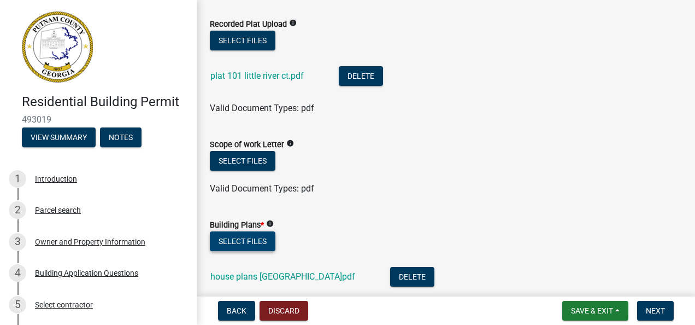
scroll to position [458, 0]
click at [247, 164] on button "Select files" at bounding box center [243, 161] width 66 height 20
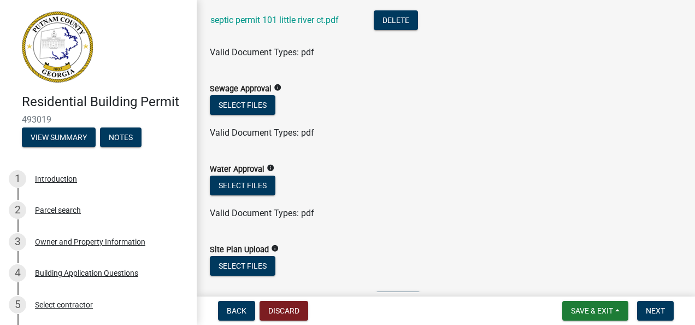
scroll to position [133, 0]
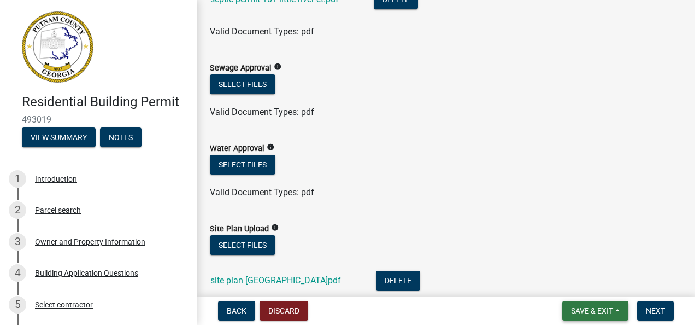
click at [580, 307] on span "Save & Exit" at bounding box center [592, 310] width 42 height 9
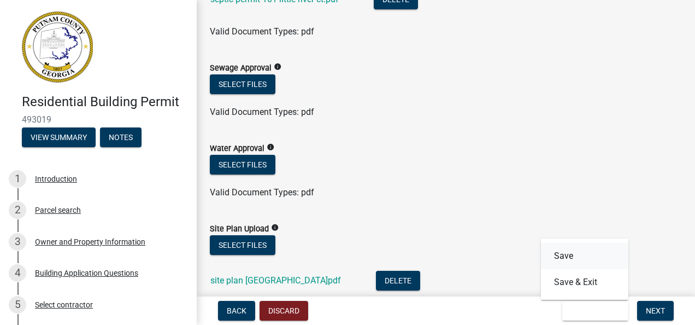
click at [562, 255] on button "Save" at bounding box center [584, 256] width 87 height 26
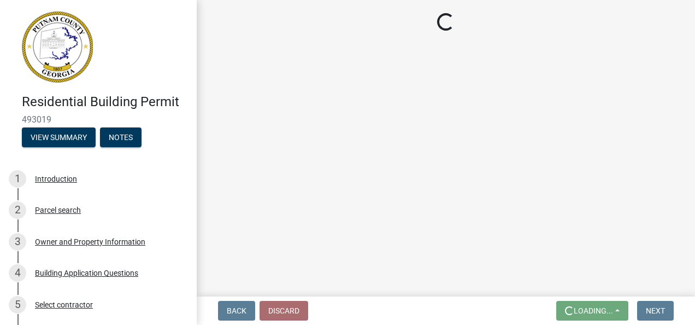
scroll to position [0, 0]
